Goal: Task Accomplishment & Management: Use online tool/utility

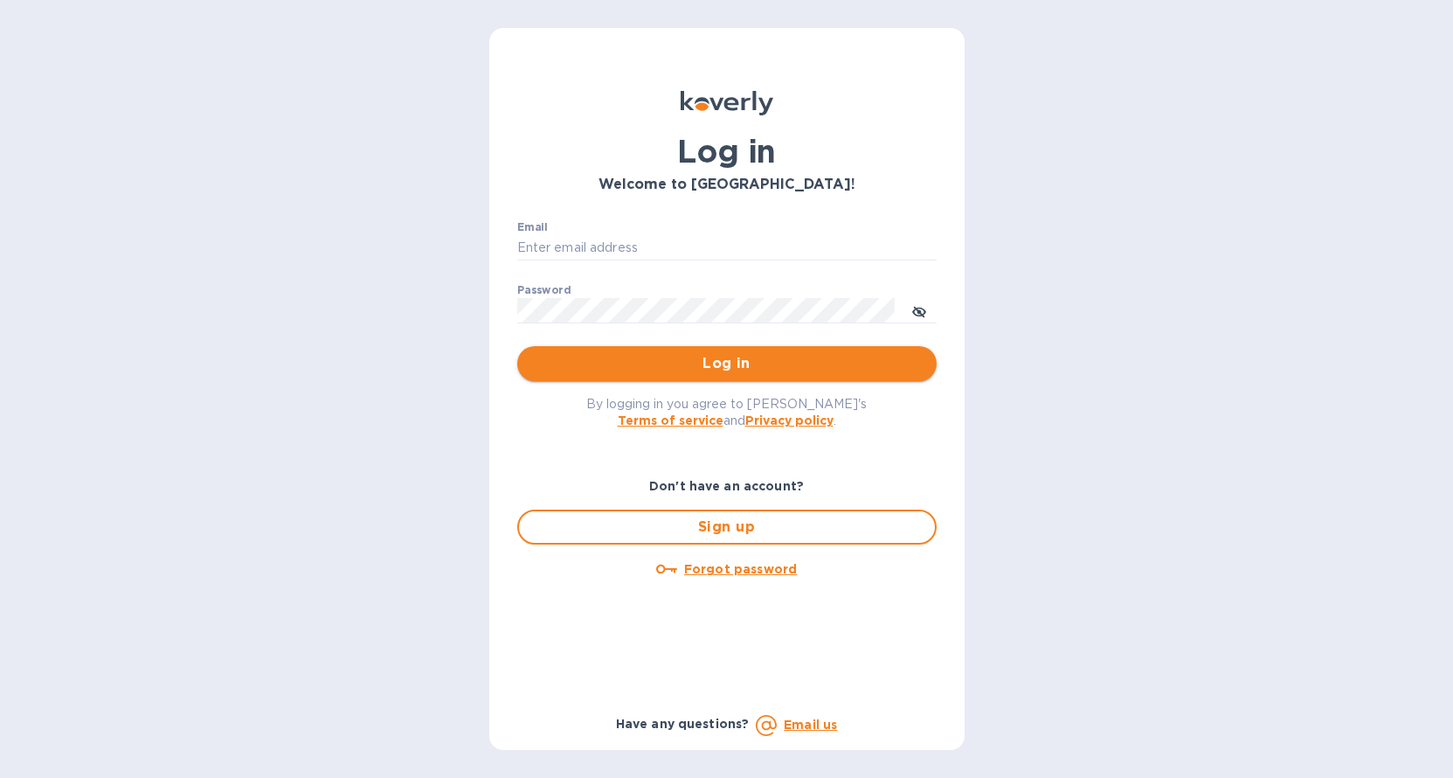
type input "[EMAIL_ADDRESS][DOMAIN_NAME]"
click at [640, 364] on span "Log in" at bounding box center [726, 363] width 391 height 21
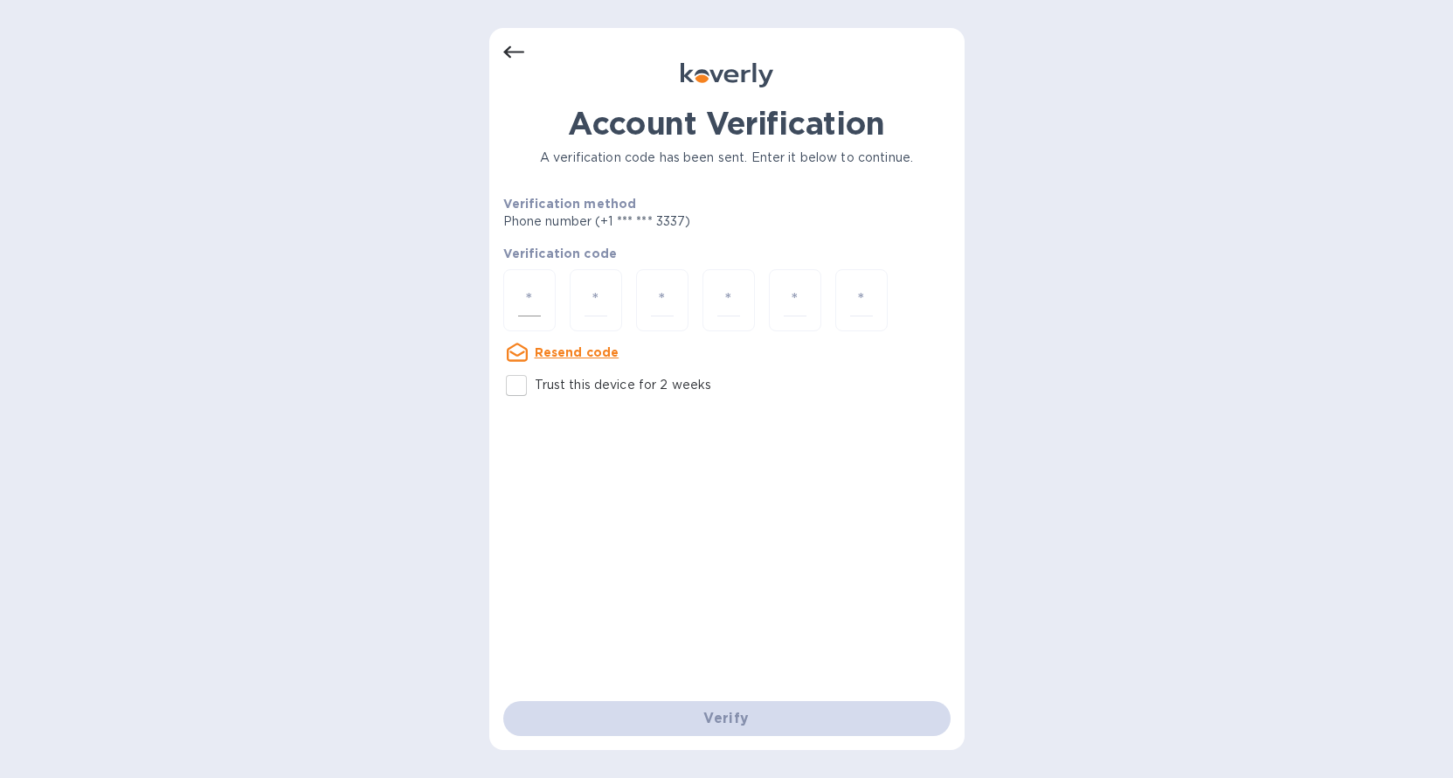
click at [535, 297] on input "number" at bounding box center [529, 300] width 23 height 32
type input "5"
type input "7"
type input "1"
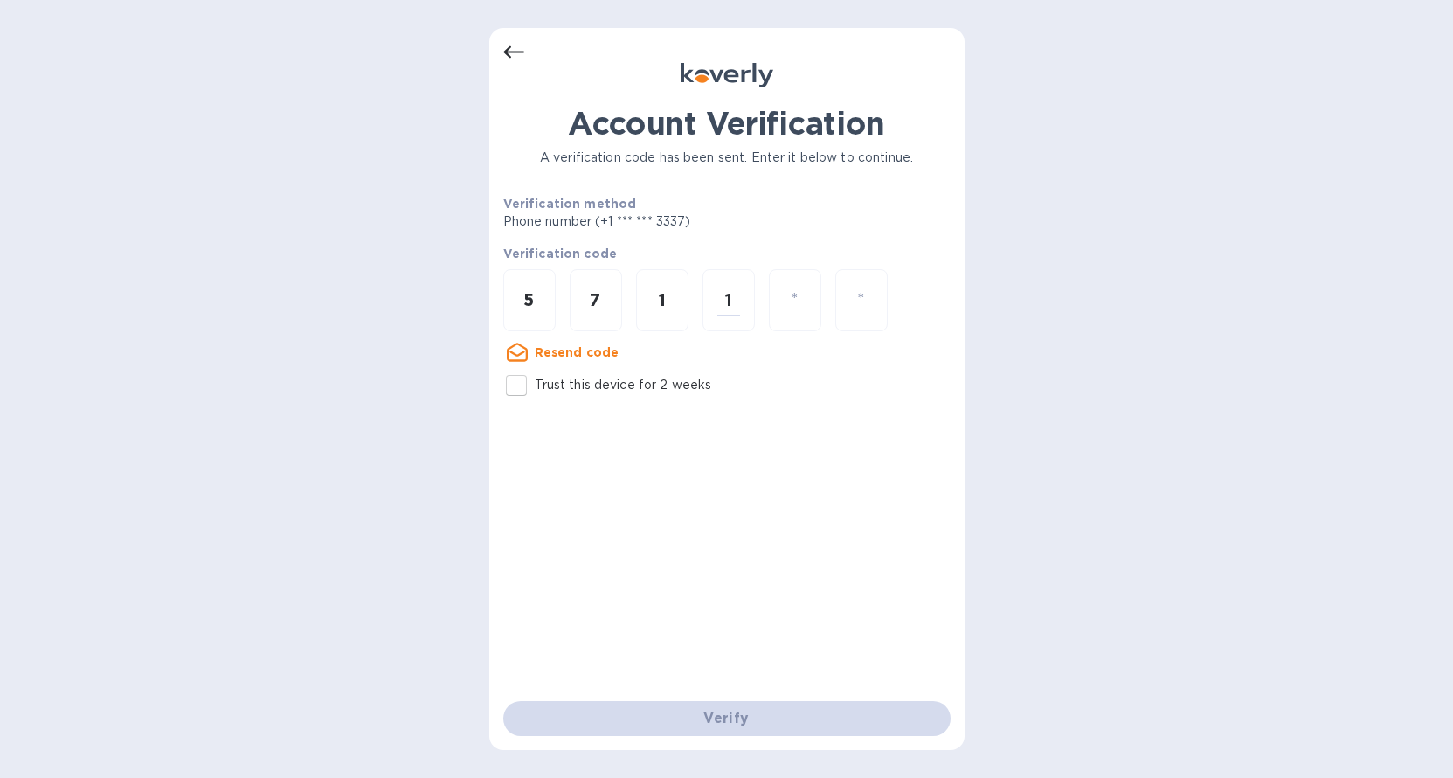
type input "3"
type input "9"
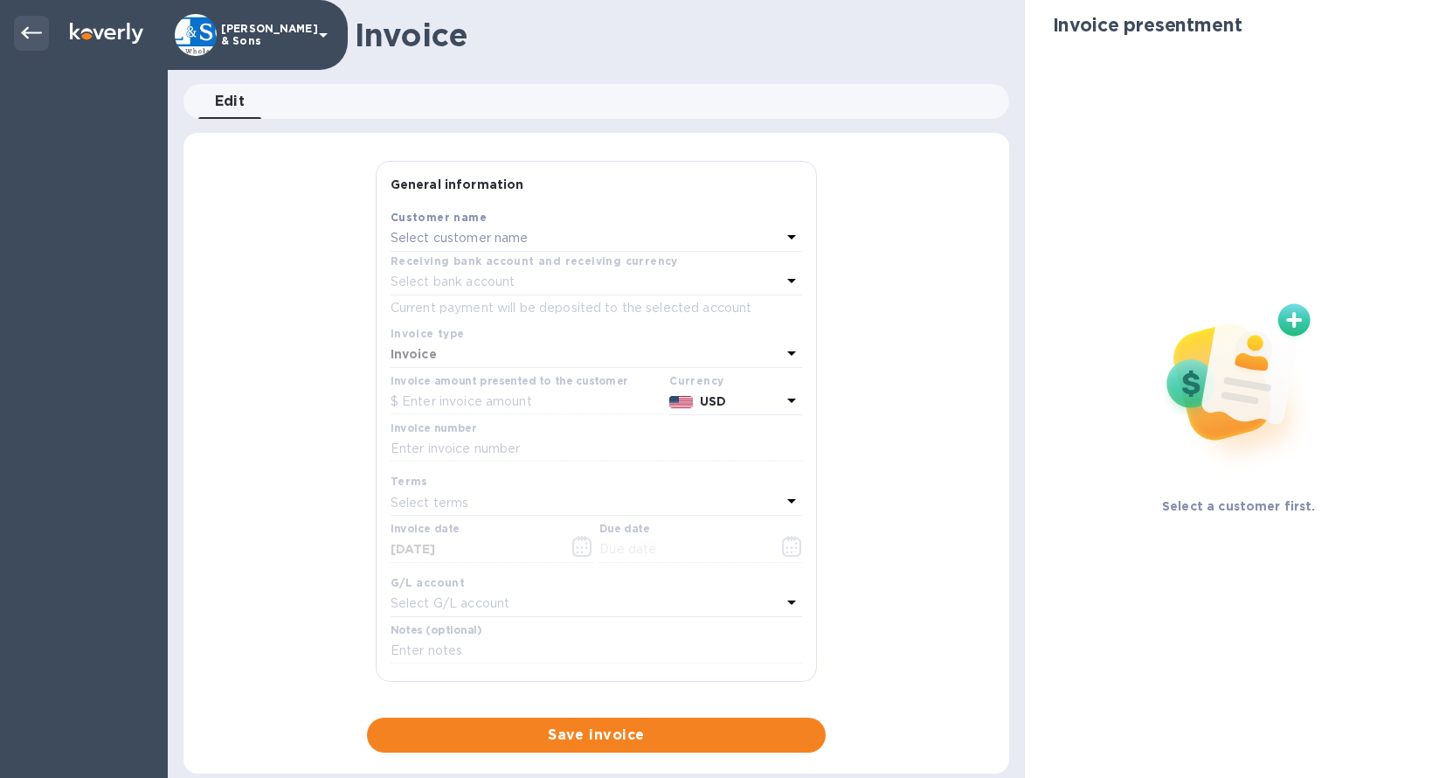
click at [43, 37] on div at bounding box center [31, 33] width 35 height 35
click at [38, 30] on icon at bounding box center [31, 33] width 21 height 21
